Goal: Information Seeking & Learning: Learn about a topic

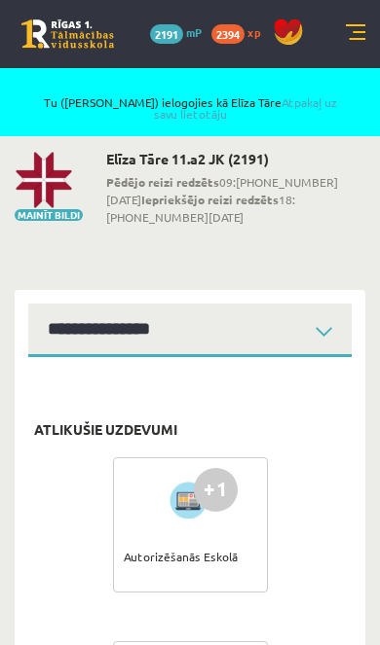
scroll to position [2215, 0]
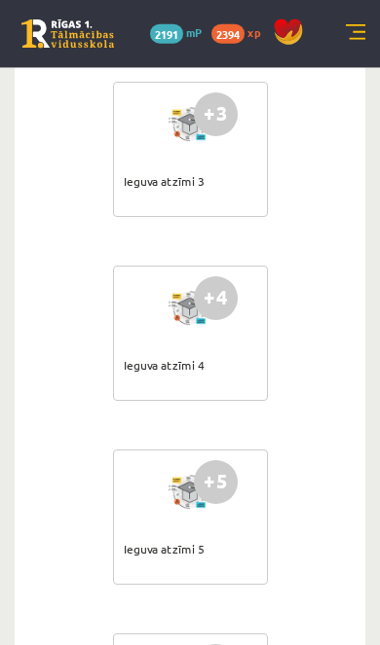
click at [362, 36] on link at bounding box center [355, 33] width 19 height 19
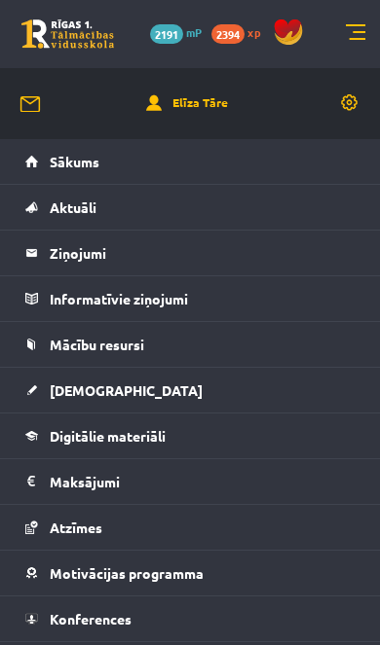
click at [114, 339] on span "Mācību resursi" at bounding box center [97, 345] width 94 height 18
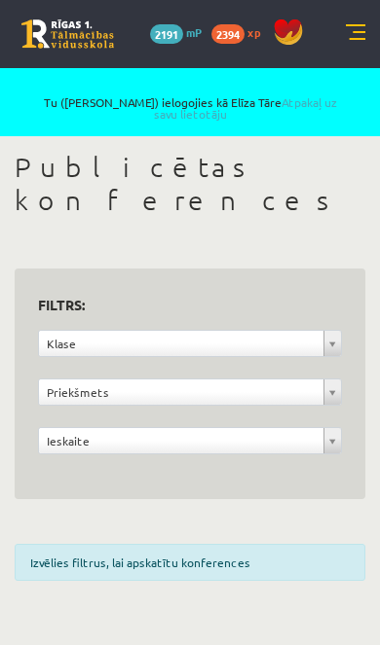
click at [353, 33] on link at bounding box center [355, 33] width 19 height 19
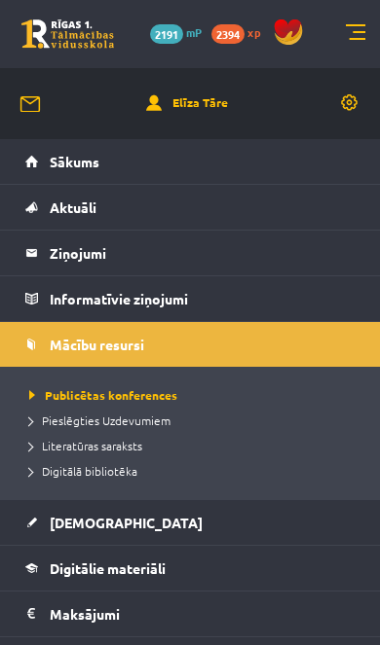
click at [98, 467] on span "Digitālā bibliotēka" at bounding box center [83, 471] width 108 height 16
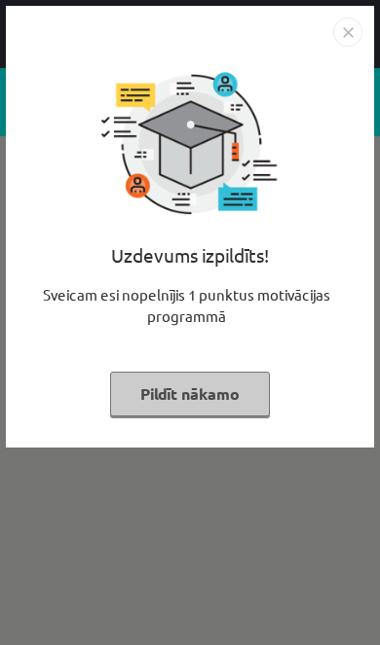
click at [155, 364] on div "Uzdevums izpildīts! Sveicam esi nopelnījis 1 punktus motivācijas programmā Pild…" at bounding box center [190, 241] width 345 height 389
click at [164, 390] on button "Pildīt nākamo" at bounding box center [190, 394] width 160 height 45
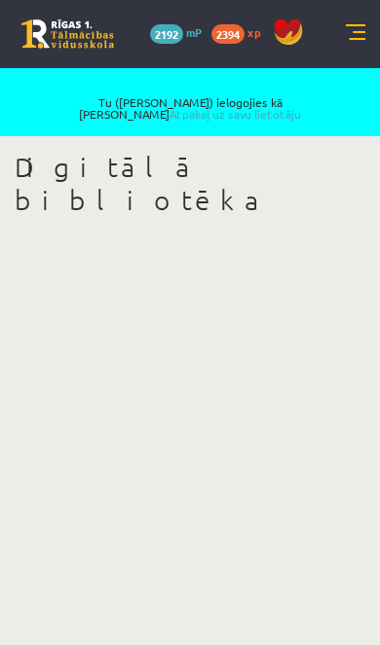
click at [257, 106] on link "Atpakaļ uz savu lietotāju" at bounding box center [234, 114] width 131 height 16
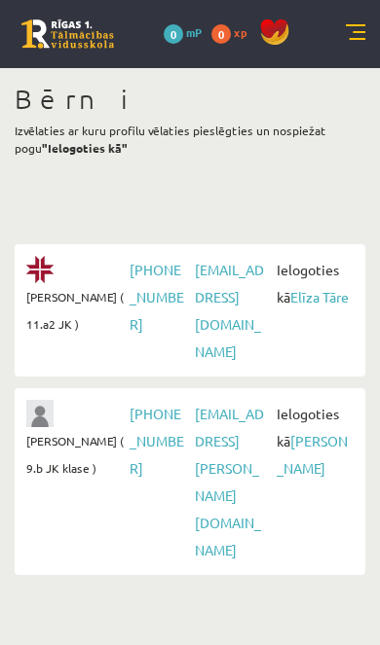
click at [324, 432] on link "Jānis Tāre" at bounding box center [311, 454] width 71 height 45
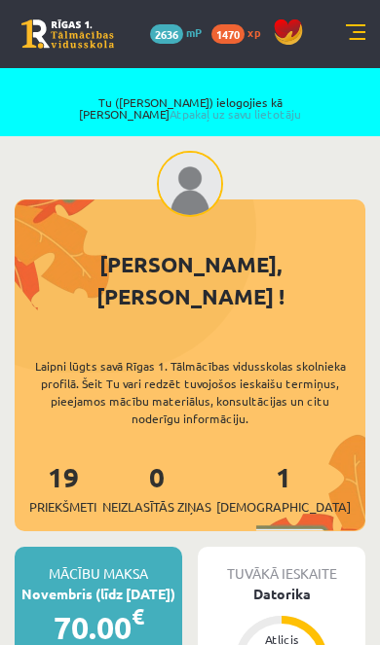
click at [347, 42] on link at bounding box center [355, 33] width 19 height 19
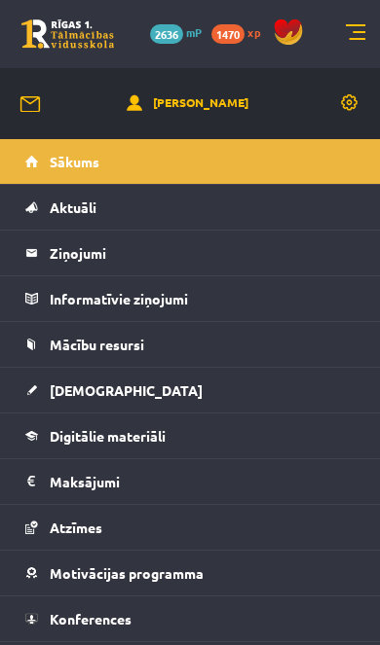
click at [83, 338] on span "Mācību resursi" at bounding box center [97, 345] width 94 height 18
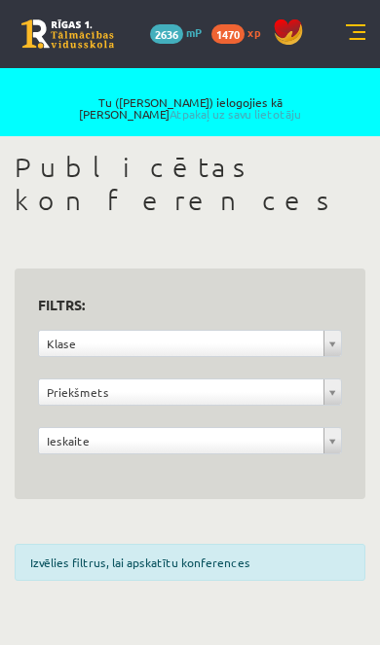
click at [351, 26] on link at bounding box center [355, 33] width 19 height 19
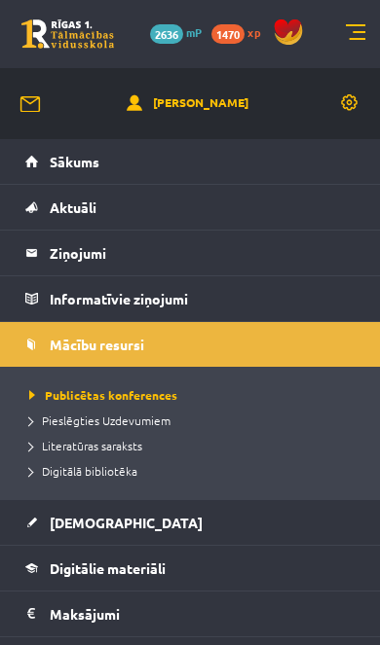
click at [87, 475] on span "Digitālā bibliotēka" at bounding box center [83, 471] width 108 height 16
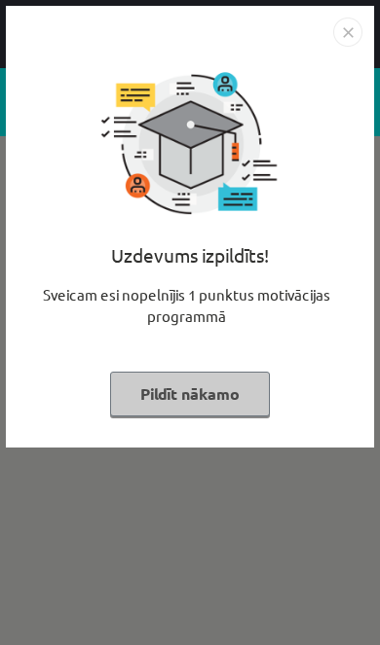
click at [192, 389] on button "Pildīt nākamo" at bounding box center [190, 394] width 160 height 45
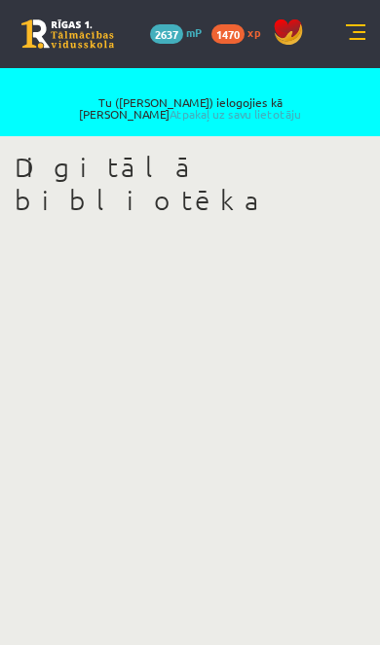
click at [281, 106] on link "Atpakaļ uz savu lietotāju" at bounding box center [234, 114] width 131 height 16
